Goal: Navigation & Orientation: Find specific page/section

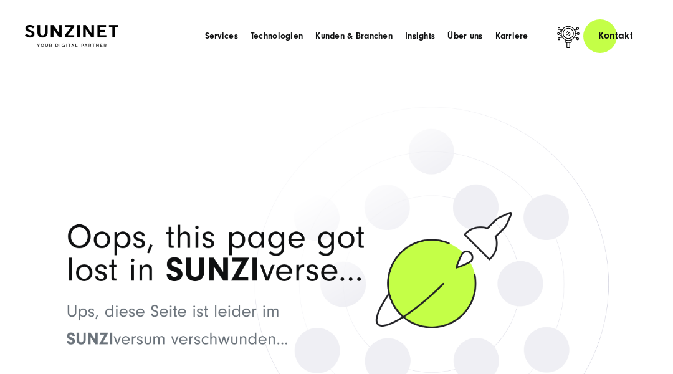
click at [62, 62] on header "Smart Search AI Hier können Sie eine konkrete Frage zu unserer Agentur und unse…" at bounding box center [336, 36] width 673 height 72
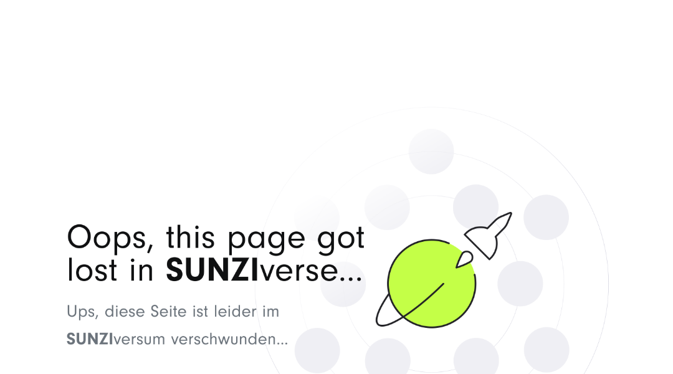
scroll to position [25, 0]
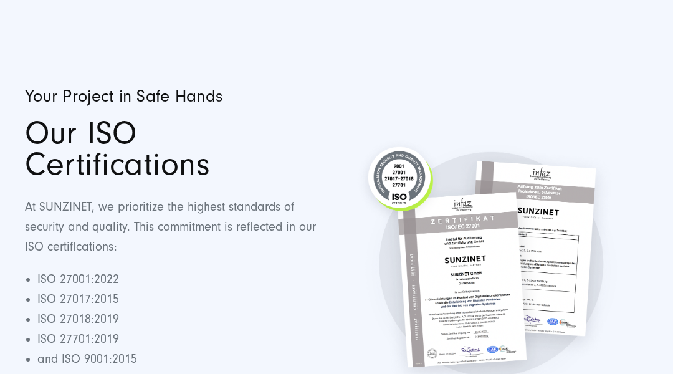
scroll to position [25, 0]
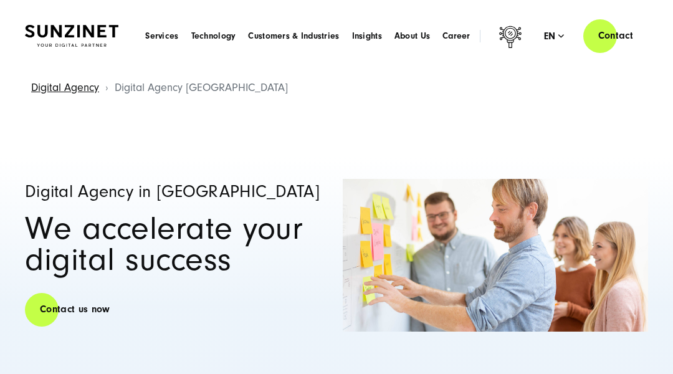
click at [62, 62] on header "Smart Search AI Here you can ask a specific question about our agency and our s…" at bounding box center [336, 36] width 673 height 72
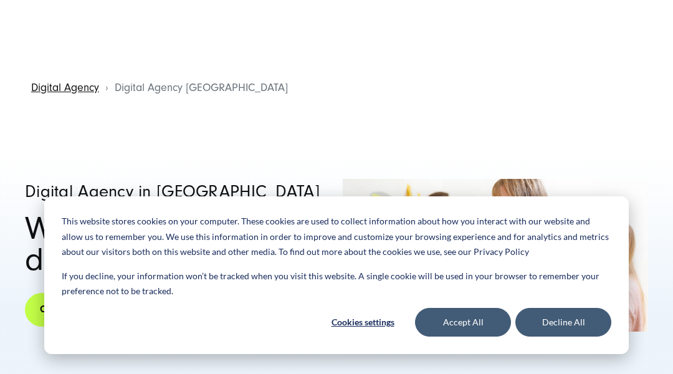
scroll to position [25, 0]
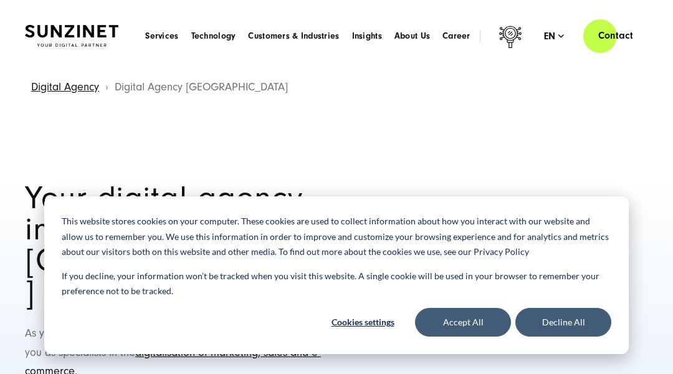
click at [62, 62] on header "Smart Search AI Here you can ask a specific question about our agency and our s…" at bounding box center [336, 36] width 673 height 72
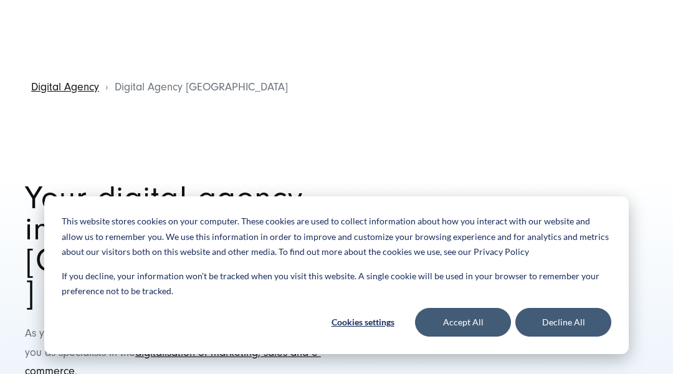
scroll to position [25, 0]
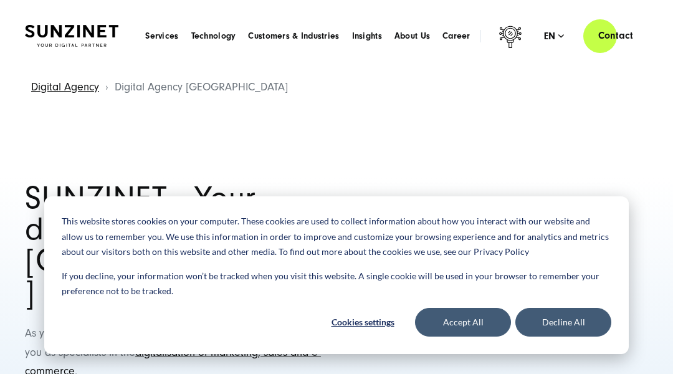
scroll to position [25, 0]
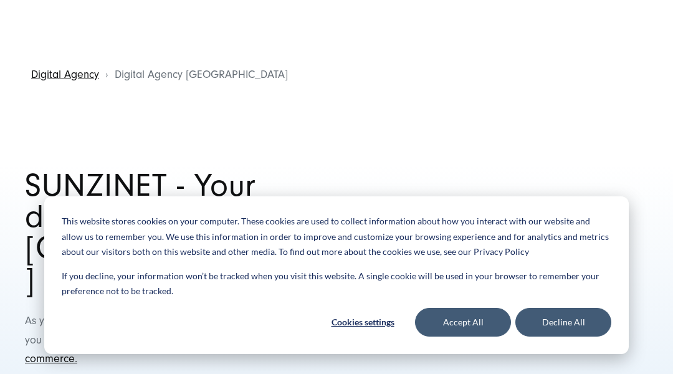
scroll to position [25, 0]
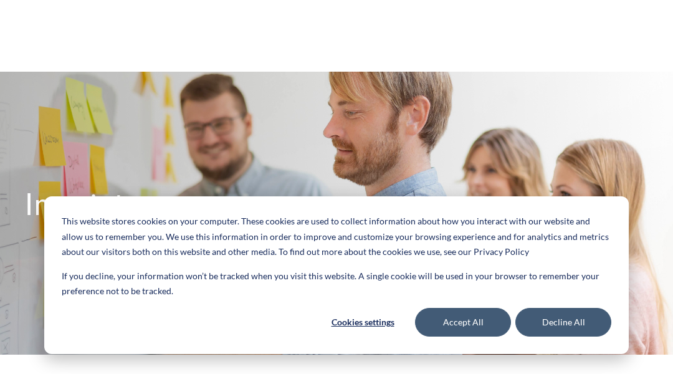
scroll to position [25, 0]
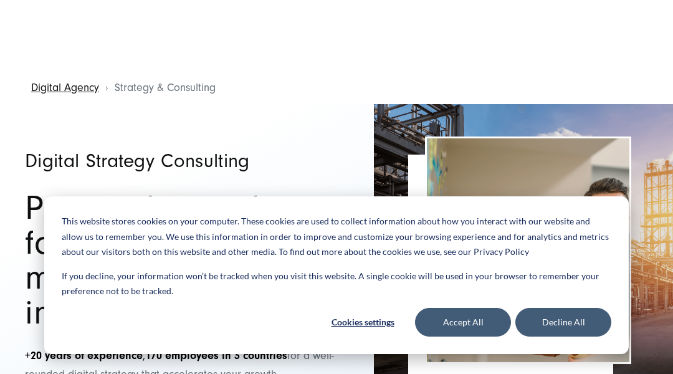
scroll to position [25, 0]
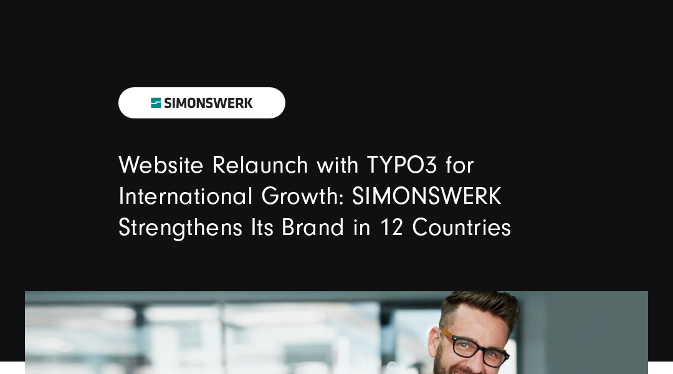
scroll to position [25, 0]
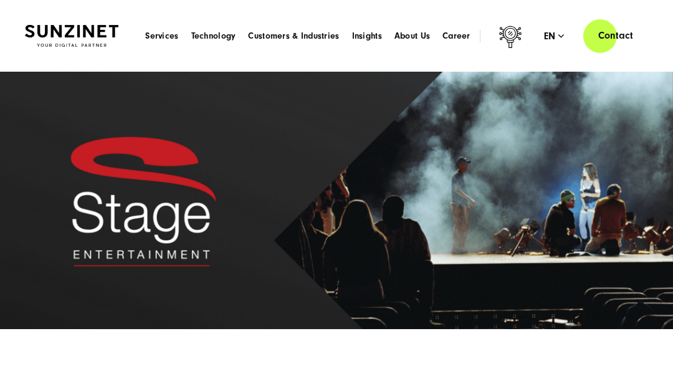
click at [62, 62] on header "Smart Search AI Here you can ask a specific question about our agency and our s…" at bounding box center [336, 36] width 673 height 72
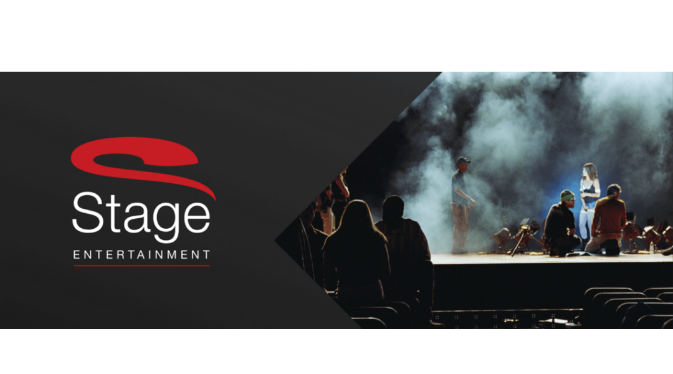
scroll to position [25, 0]
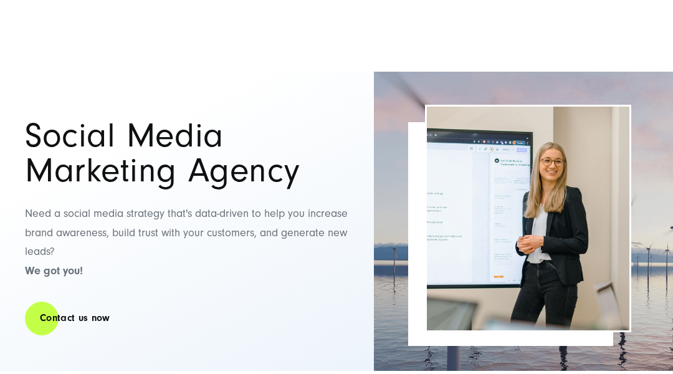
scroll to position [25, 0]
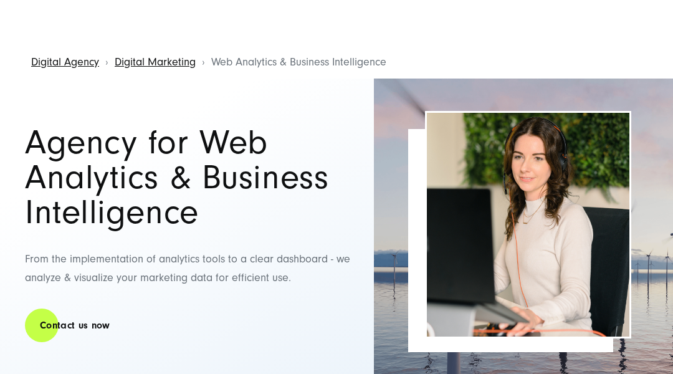
scroll to position [25, 0]
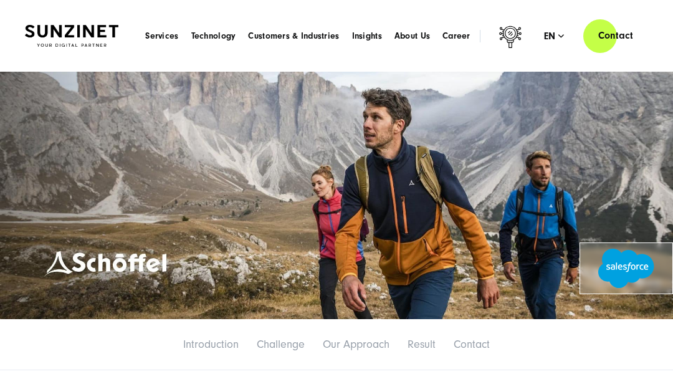
click at [62, 62] on header "Smart Search AI Here you can ask a specific question about our agency and our s…" at bounding box center [336, 36] width 673 height 72
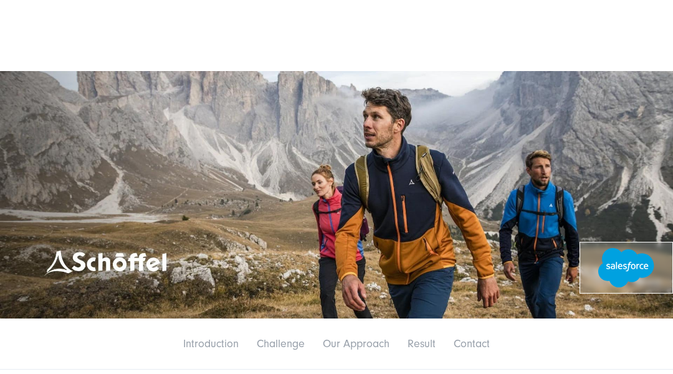
scroll to position [25, 0]
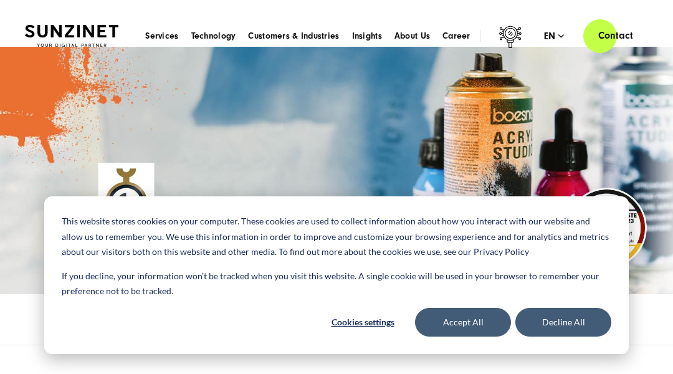
scroll to position [25, 0]
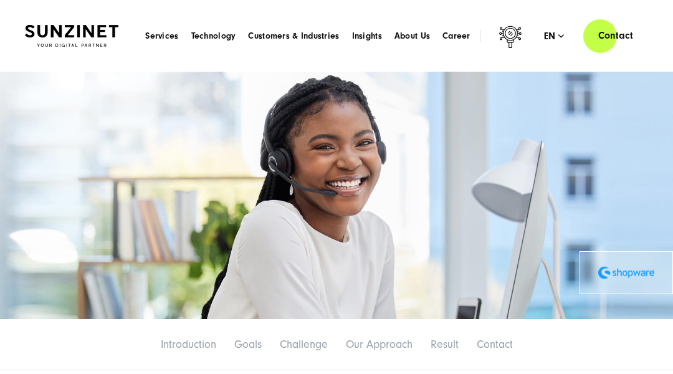
click at [62, 62] on header "Smart Search AI Here you can ask a specific question about our agency and our s…" at bounding box center [336, 36] width 673 height 72
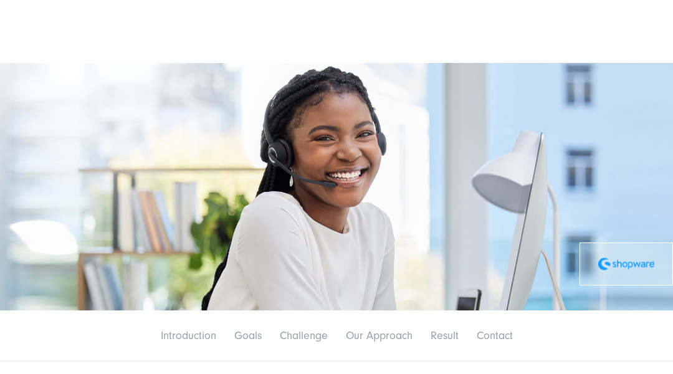
scroll to position [25, 0]
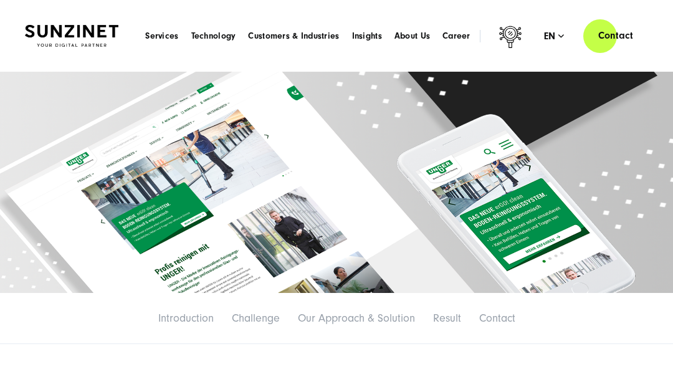
scroll to position [25, 0]
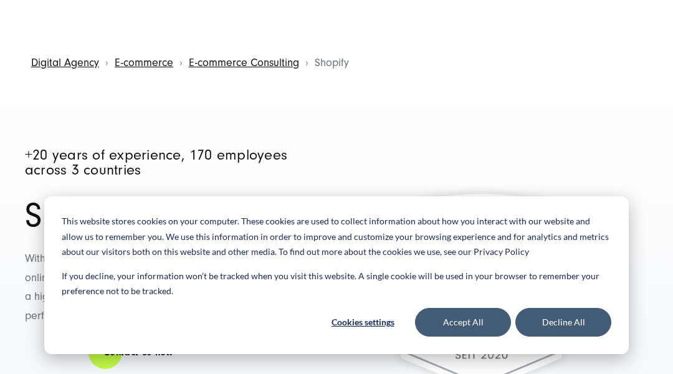
scroll to position [25, 0]
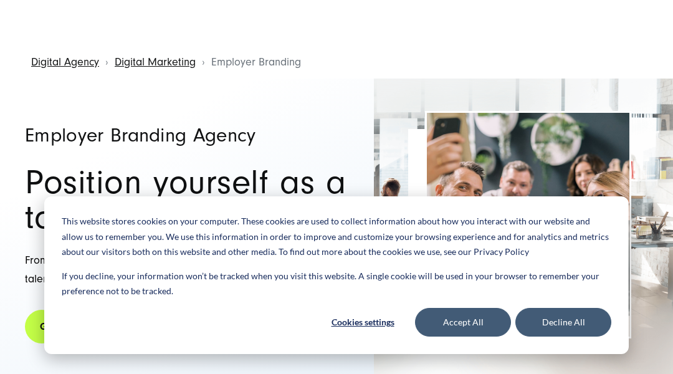
scroll to position [25, 0]
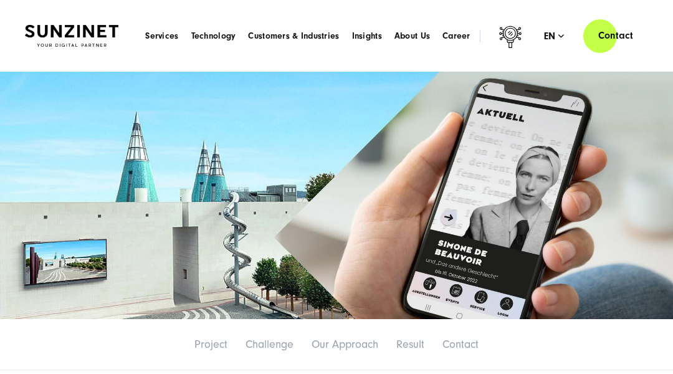
click at [62, 62] on header "Smart Search AI Here you can ask a specific question about our agency and our s…" at bounding box center [336, 36] width 673 height 72
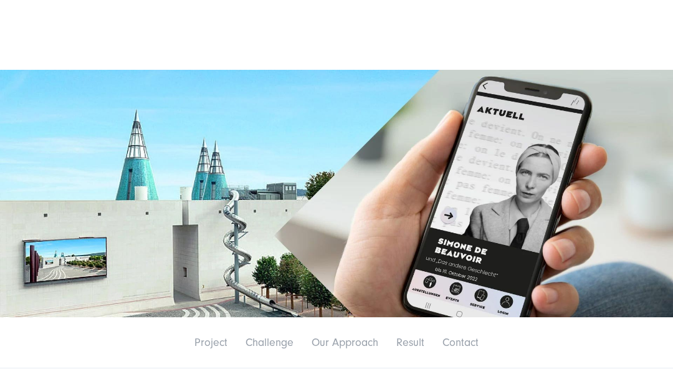
scroll to position [25, 0]
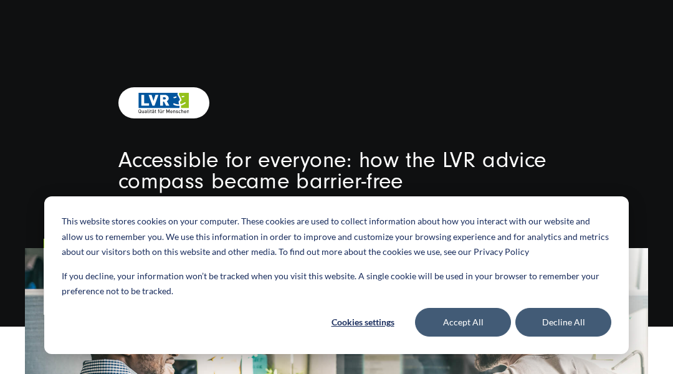
scroll to position [25, 0]
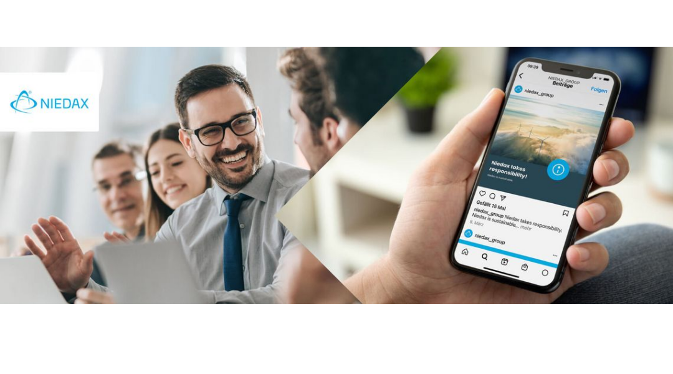
scroll to position [25, 0]
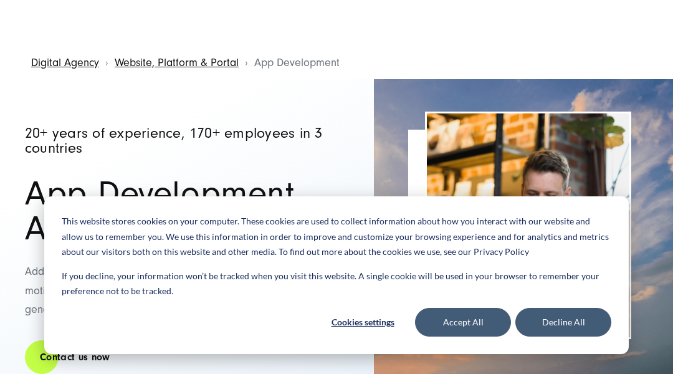
scroll to position [25, 0]
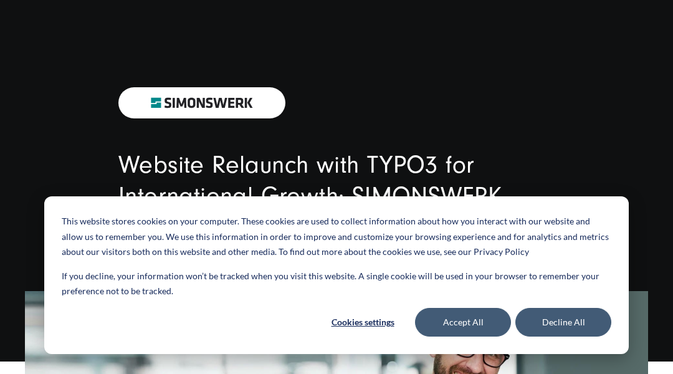
scroll to position [25, 0]
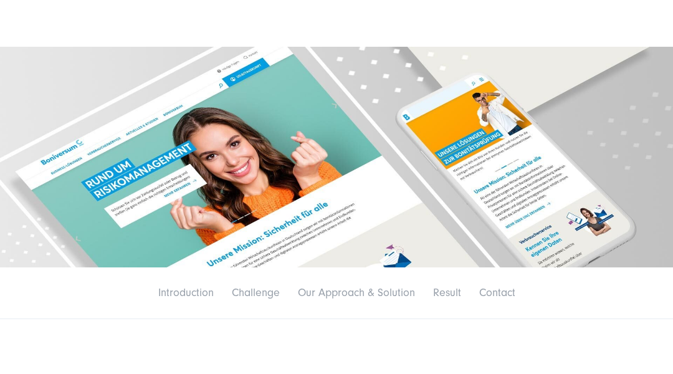
scroll to position [25, 0]
